Goal: Task Accomplishment & Management: Use online tool/utility

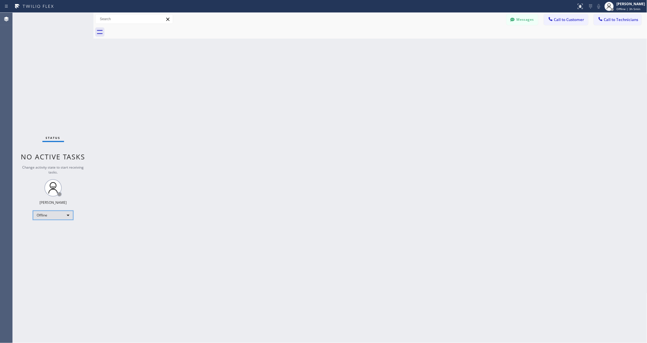
click at [52, 211] on div "Offline" at bounding box center [53, 215] width 40 height 9
click at [50, 237] on li "Unavailable" at bounding box center [52, 237] width 39 height 7
click at [198, 231] on div "Back to Dashboard Change Sender ID Customers Technicians AA [PERSON_NAME] [DATE…" at bounding box center [370, 178] width 554 height 331
click at [291, 169] on div "Back to Dashboard Change Sender ID Customers Technicians AA [PERSON_NAME] [DATE…" at bounding box center [371, 178] width 556 height 331
drag, startPoint x: 375, startPoint y: 175, endPoint x: 371, endPoint y: 177, distance: 4.8
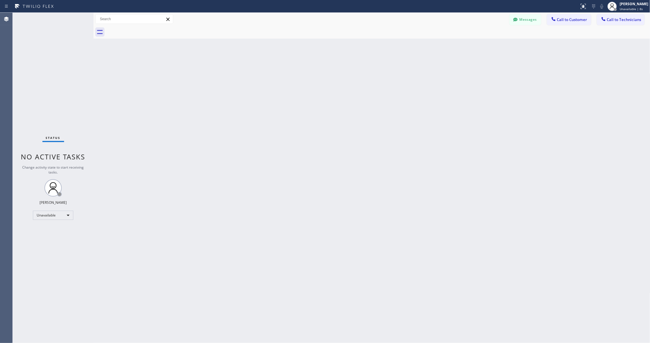
click at [375, 175] on div "Back to Dashboard Change Sender ID Customers Technicians AA [PERSON_NAME] [DATE…" at bounding box center [371, 178] width 556 height 331
drag, startPoint x: 146, startPoint y: 103, endPoint x: 156, endPoint y: 49, distance: 54.6
click at [146, 103] on div "Back to Dashboard Change Sender ID Customers Technicians AA [PERSON_NAME] [DATE…" at bounding box center [371, 178] width 556 height 331
click at [61, 212] on div "Unavailable" at bounding box center [53, 215] width 40 height 9
click at [52, 232] on li "Available" at bounding box center [52, 230] width 39 height 7
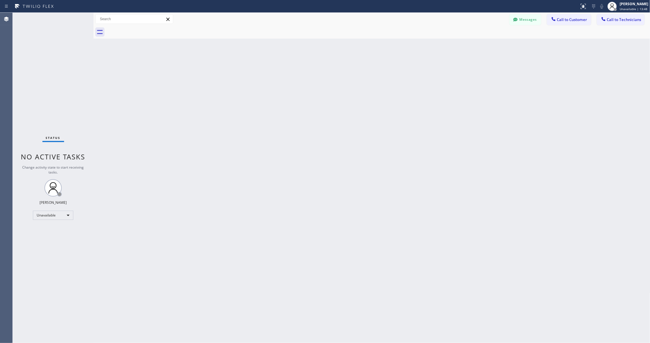
click at [188, 212] on div "Back to Dashboard Change Sender ID Customers Technicians AA [PERSON_NAME] [DATE…" at bounding box center [371, 178] width 556 height 331
click at [105, 80] on div "Back to Dashboard Change Sender ID Customers Technicians AA [PERSON_NAME] [DATE…" at bounding box center [371, 178] width 556 height 331
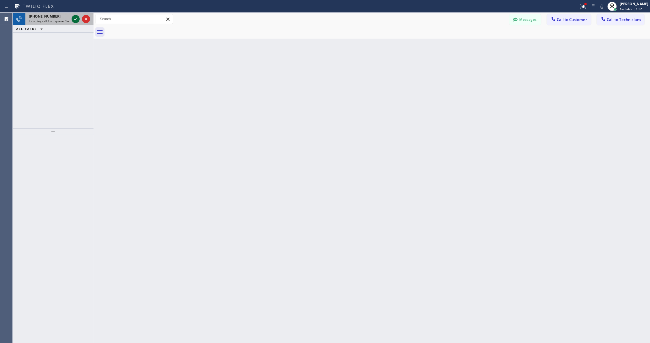
click at [74, 17] on icon at bounding box center [75, 19] width 7 height 7
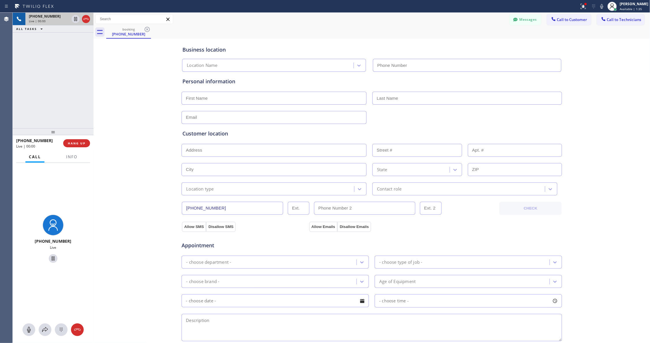
type input "[PHONE_NUMBER]"
click at [67, 155] on span "Info" at bounding box center [71, 156] width 11 height 5
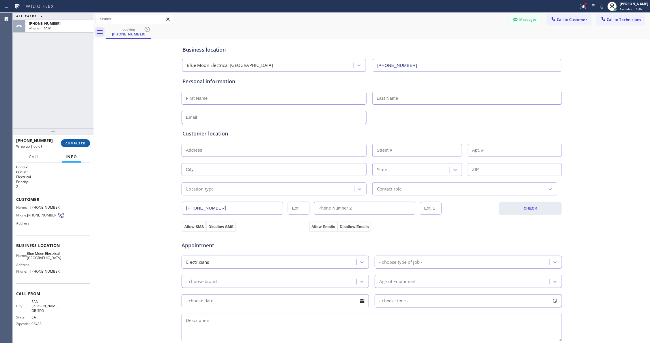
click at [74, 141] on span "COMPLETE" at bounding box center [75, 143] width 20 height 4
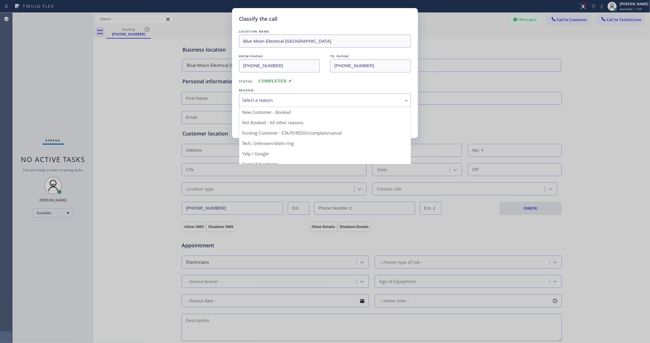
click at [311, 100] on div "Select a reason" at bounding box center [325, 100] width 166 height 7
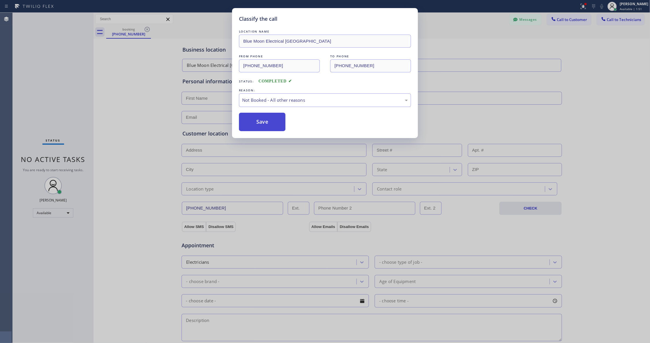
click at [251, 121] on button "Save" at bounding box center [262, 122] width 46 height 18
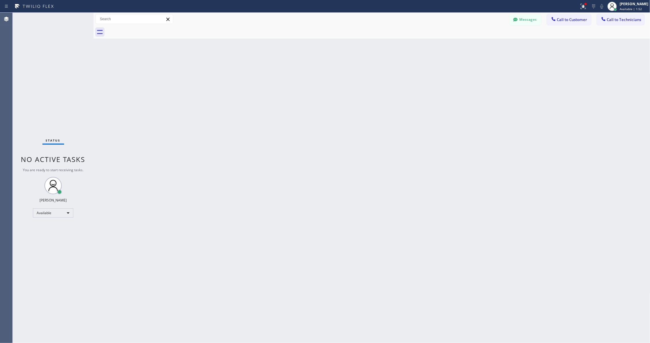
click at [143, 132] on div "Back to Dashboard Change Sender ID Customers Technicians AA [PERSON_NAME] [DATE…" at bounding box center [371, 178] width 556 height 331
click at [56, 213] on div "Available" at bounding box center [53, 213] width 40 height 9
drag, startPoint x: 43, startPoint y: 233, endPoint x: 46, endPoint y: 234, distance: 3.1
click at [43, 234] on li "Unavailable" at bounding box center [52, 235] width 39 height 7
click at [247, 212] on div "Back to Dashboard Change Sender ID Customers Technicians AA [PERSON_NAME] [DATE…" at bounding box center [371, 178] width 556 height 331
